Goal: Task Accomplishment & Management: Manage account settings

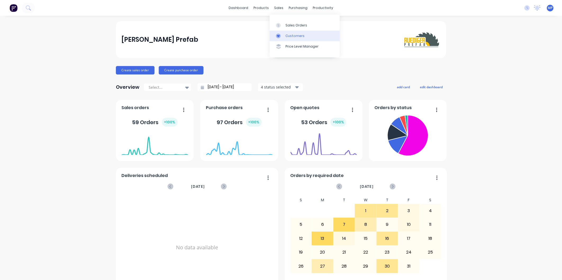
drag, startPoint x: 282, startPoint y: 27, endPoint x: 269, endPoint y: 33, distance: 14.3
click at [282, 27] on div at bounding box center [280, 25] width 8 height 5
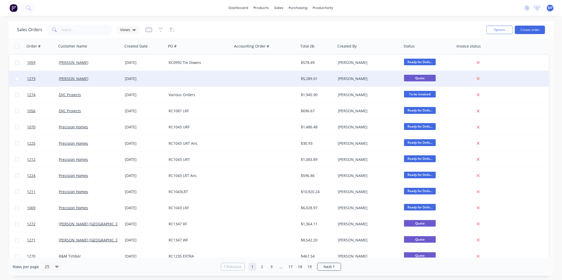
click at [171, 80] on div at bounding box center [199, 79] width 66 height 16
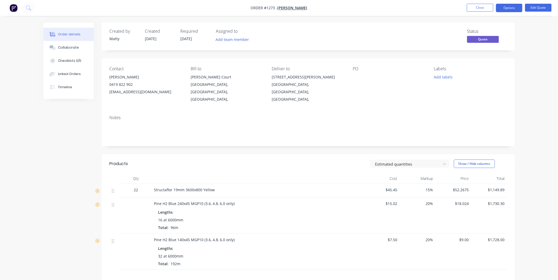
click at [162, 254] on span "32 at 6000mm" at bounding box center [170, 257] width 25 height 6
click at [530, 6] on button "Edit Quote" at bounding box center [538, 8] width 26 height 8
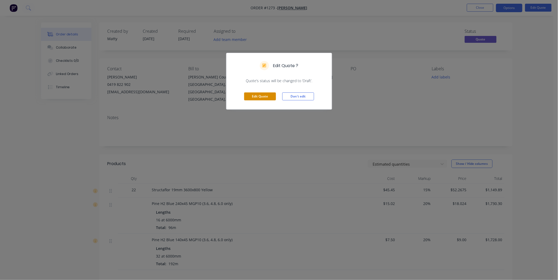
click at [260, 96] on button "Edit Quote" at bounding box center [260, 97] width 32 height 8
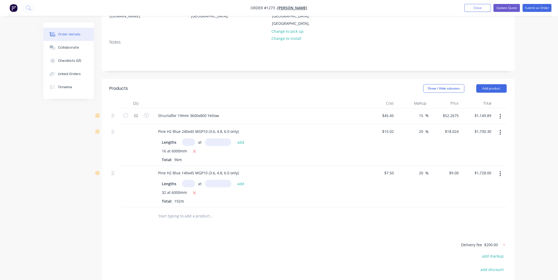
scroll to position [88, 0]
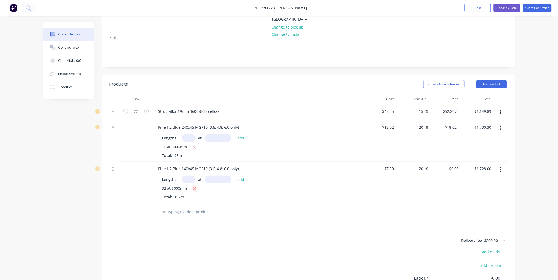
click at [194, 187] on icon "button" at bounding box center [194, 189] width 3 height 5
type input "$0.00"
click at [190, 176] on input "text" at bounding box center [188, 180] width 13 height 8
type input "36"
type input "6000"
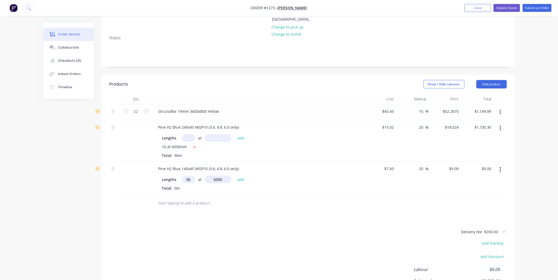
click at [234, 176] on button "add" at bounding box center [240, 179] width 12 height 7
type input "$1,944.00"
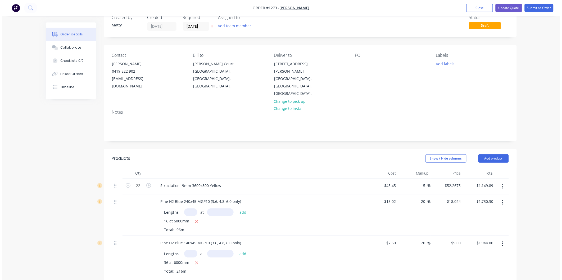
scroll to position [0, 0]
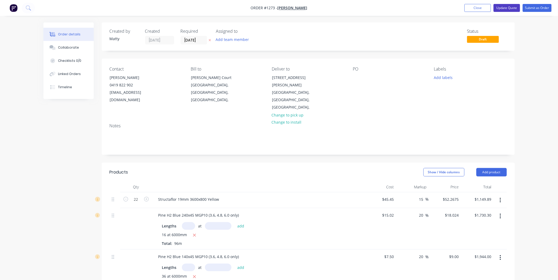
click at [501, 7] on button "Update Quote" at bounding box center [506, 8] width 26 height 8
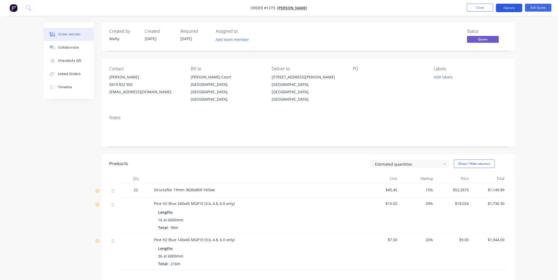
click at [505, 9] on button "Options" at bounding box center [509, 8] width 26 height 8
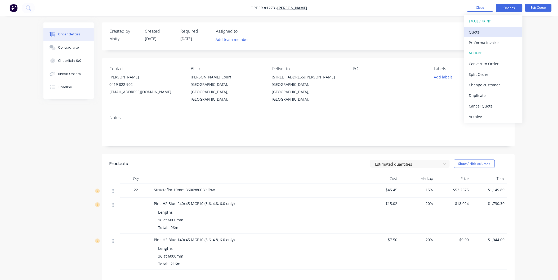
click at [486, 30] on div "Quote" at bounding box center [493, 32] width 49 height 8
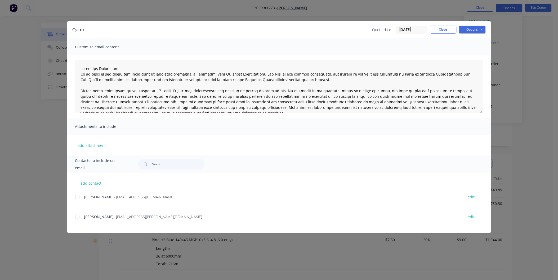
click at [78, 216] on div at bounding box center [77, 217] width 11 height 11
click at [468, 27] on button "Options" at bounding box center [472, 30] width 26 height 8
click at [466, 56] on button "Email" at bounding box center [476, 56] width 34 height 9
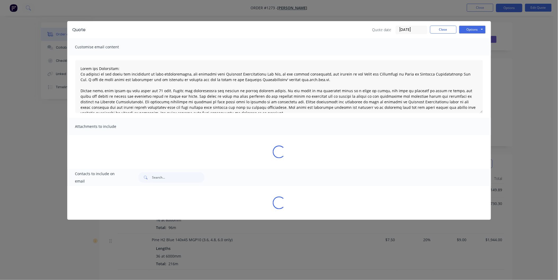
type textarea "Terms and Conditions: In addition to any terms and conditions in this communica…"
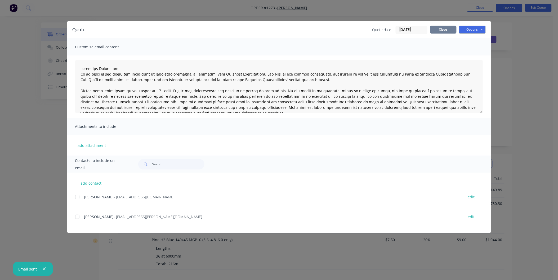
click at [450, 29] on button "Close" at bounding box center [443, 30] width 26 height 8
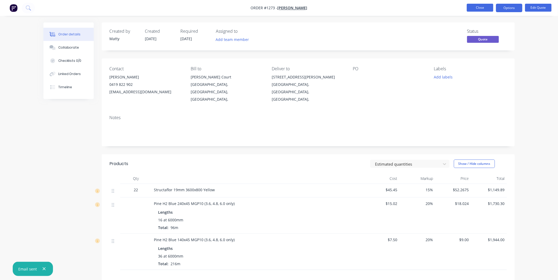
click at [474, 11] on button "Close" at bounding box center [480, 8] width 26 height 8
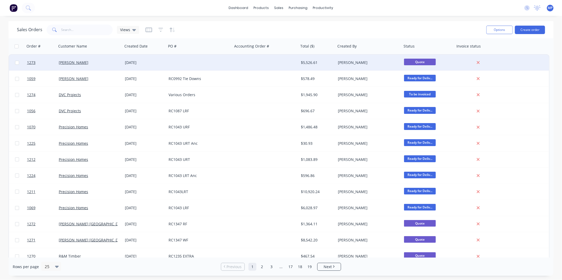
click at [254, 68] on div at bounding box center [266, 63] width 66 height 16
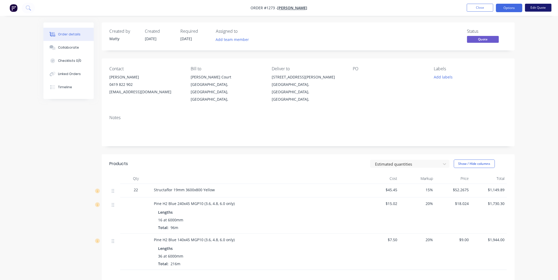
click at [534, 10] on button "Edit Quote" at bounding box center [538, 8] width 26 height 8
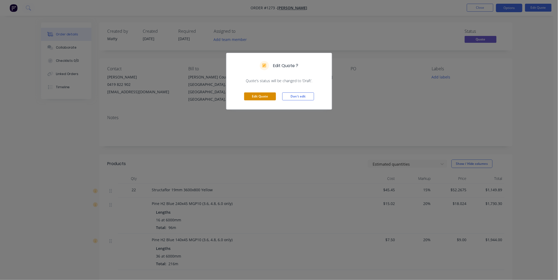
click at [273, 96] on button "Edit Quote" at bounding box center [260, 97] width 32 height 8
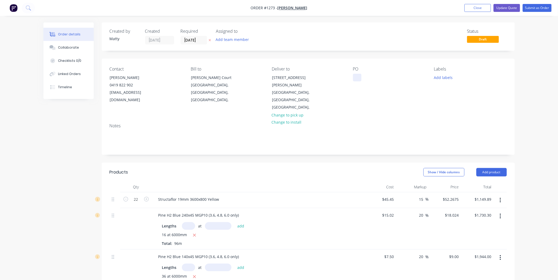
click at [358, 76] on div at bounding box center [357, 78] width 8 height 8
click at [375, 104] on div "Contact [PERSON_NAME] 0419 822 902 [EMAIL_ADDRESS][DOMAIN_NAME] Bill to [PERSON…" at bounding box center [308, 89] width 413 height 61
click at [516, 10] on button "Update Quote" at bounding box center [506, 8] width 26 height 8
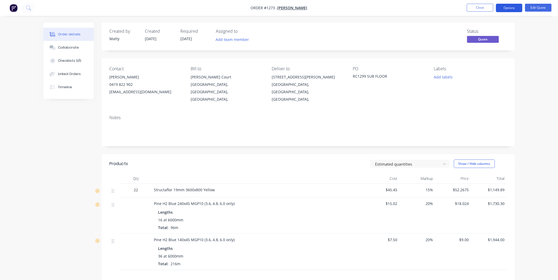
click at [501, 10] on button "Options" at bounding box center [509, 8] width 26 height 8
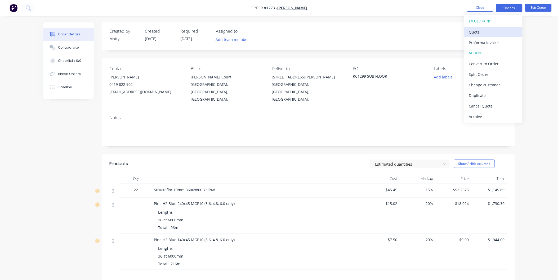
click at [486, 31] on div "Quote" at bounding box center [493, 32] width 49 height 8
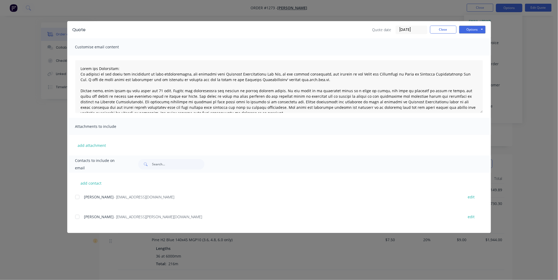
click at [75, 218] on div at bounding box center [77, 217] width 11 height 11
click at [464, 32] on button "Options" at bounding box center [472, 30] width 26 height 8
click at [465, 56] on button "Email" at bounding box center [476, 56] width 34 height 9
type textarea "Terms and Conditions: In addition to any terms and conditions in this communica…"
click at [447, 30] on button "Close" at bounding box center [443, 30] width 26 height 8
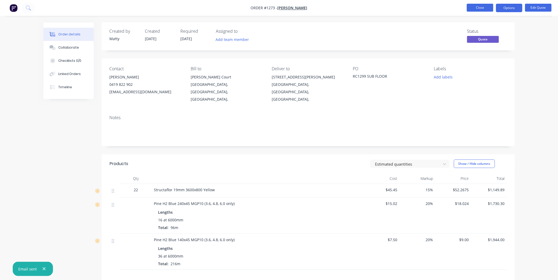
click at [480, 9] on button "Close" at bounding box center [480, 8] width 26 height 8
